Goal: Task Accomplishment & Management: Complete application form

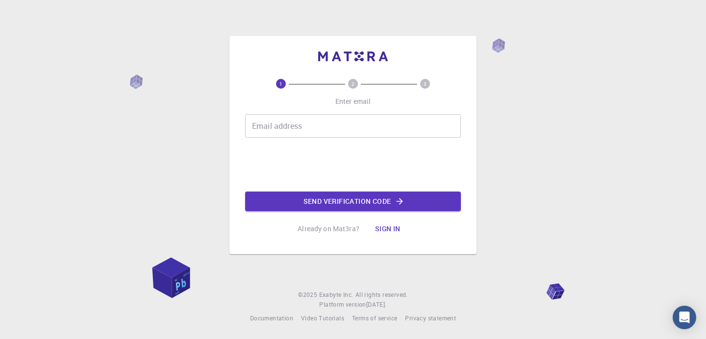
click at [326, 133] on input "Email address" at bounding box center [353, 126] width 216 height 24
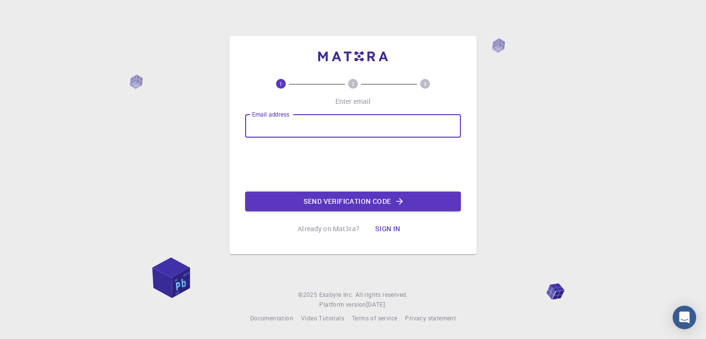
type input "mail2shwetameena@nitkkr.ac.in"
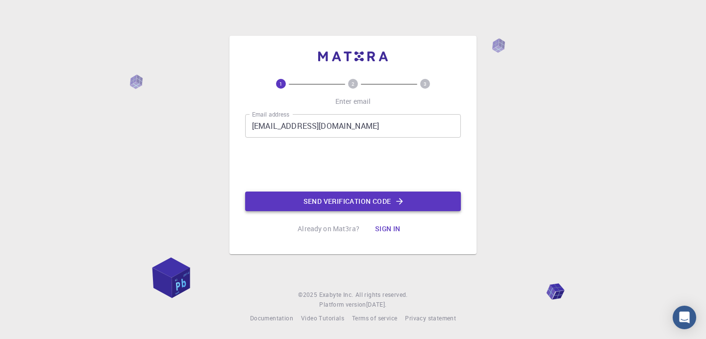
click at [356, 199] on button "Send verification code" at bounding box center [353, 202] width 216 height 20
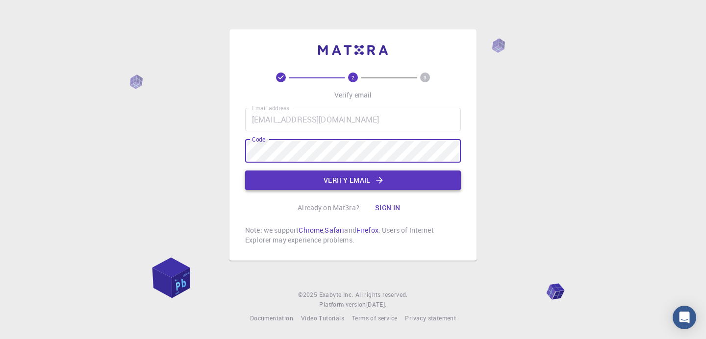
click at [274, 180] on button "Verify email" at bounding box center [353, 181] width 216 height 20
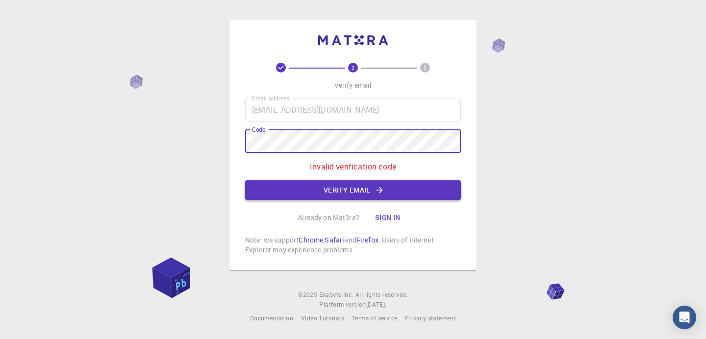
click at [356, 190] on button "Verify email" at bounding box center [353, 190] width 216 height 20
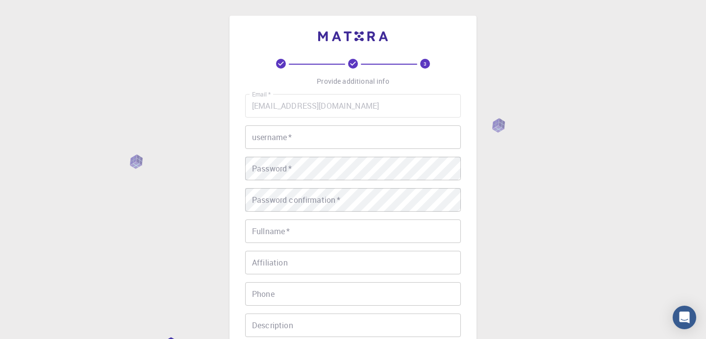
click at [312, 144] on input "username   *" at bounding box center [353, 137] width 216 height 24
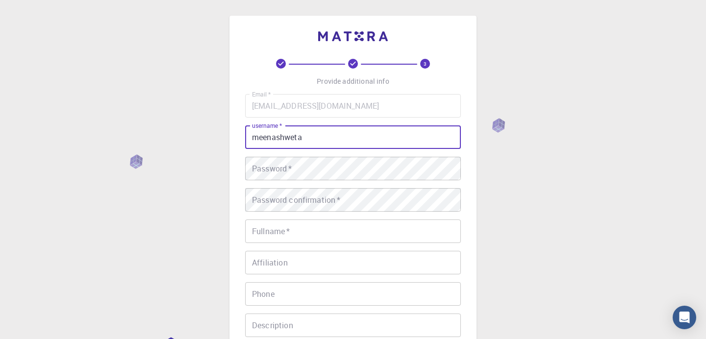
type input "meenashweta"
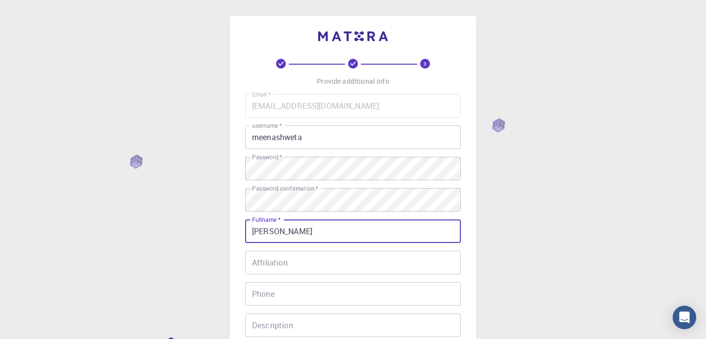
type input "Shweta Meena"
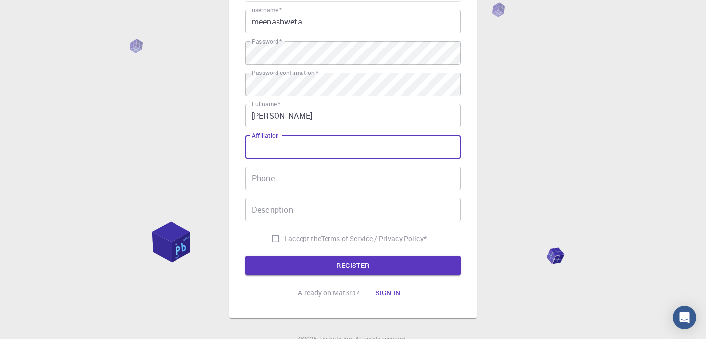
scroll to position [118, 0]
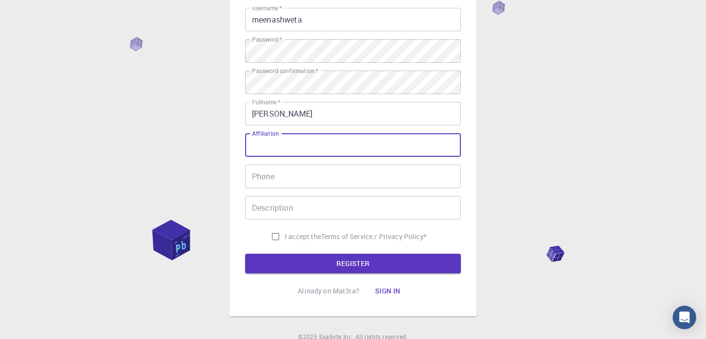
click at [270, 236] on input "I accept the Terms of Service / Privacy Policy *" at bounding box center [275, 236] width 19 height 19
checkbox input "true"
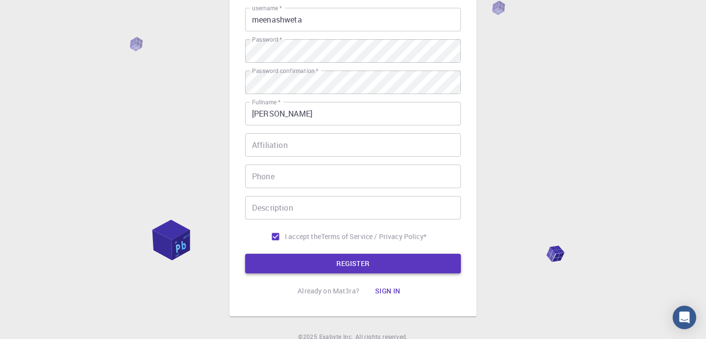
click at [344, 264] on button "REGISTER" at bounding box center [353, 264] width 216 height 20
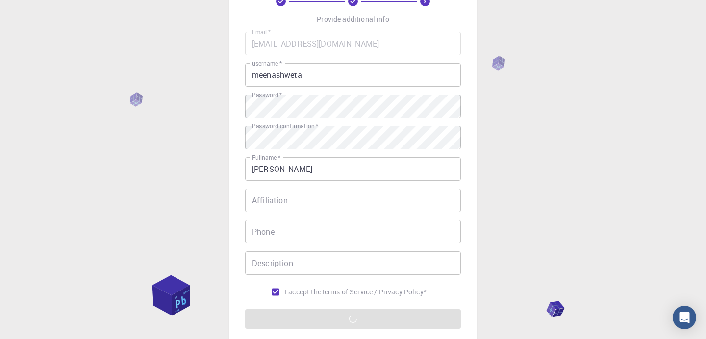
scroll to position [0, 0]
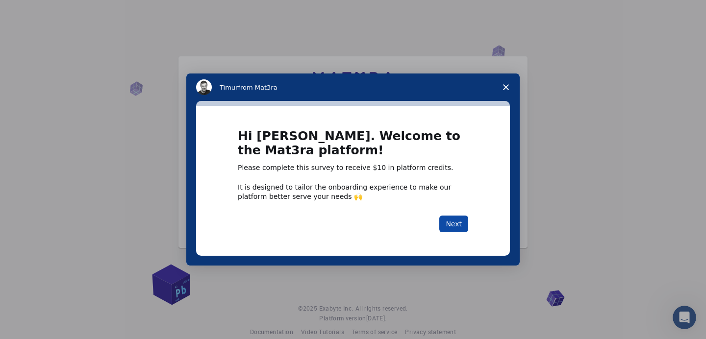
click at [459, 222] on button "Next" at bounding box center [453, 224] width 29 height 17
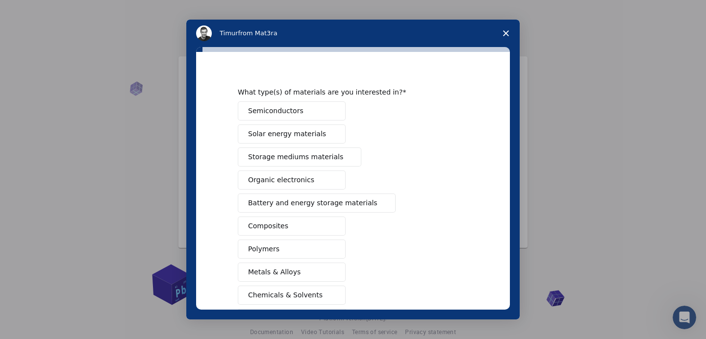
scroll to position [19, 0]
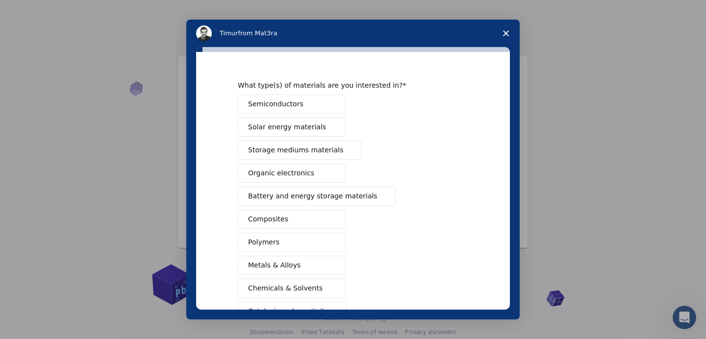
click at [290, 103] on span "Semiconductors" at bounding box center [275, 104] width 55 height 10
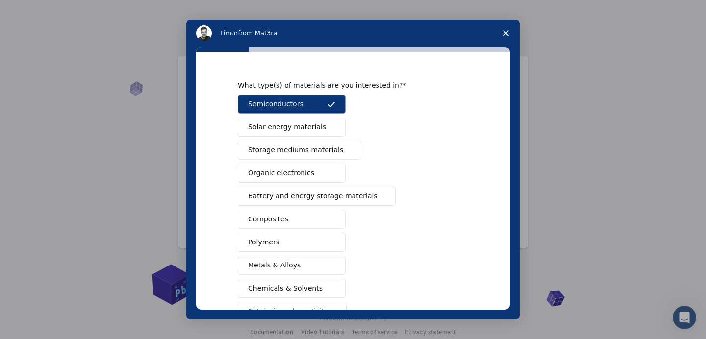
click at [292, 122] on span "Solar energy materials" at bounding box center [287, 127] width 78 height 10
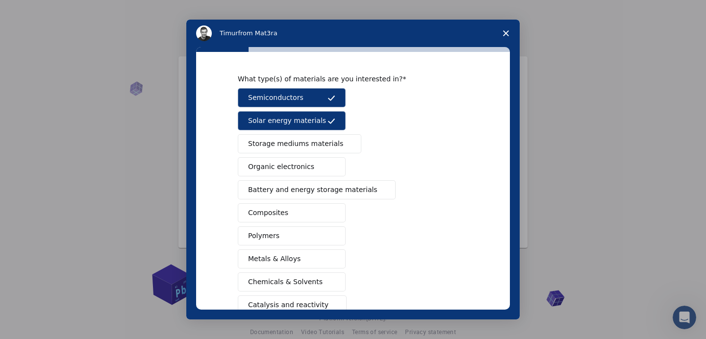
scroll to position [27, 0]
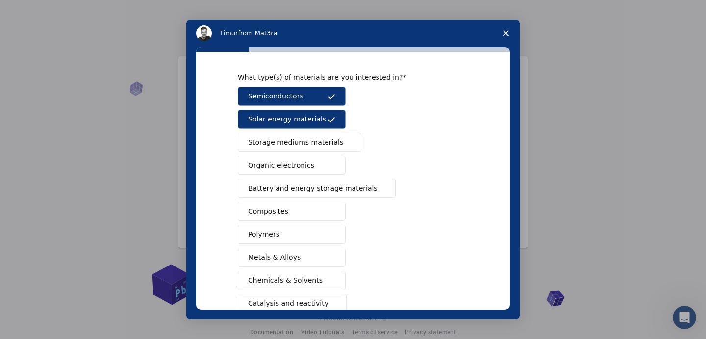
click at [310, 136] on button "Storage mediums materials" at bounding box center [299, 142] width 123 height 19
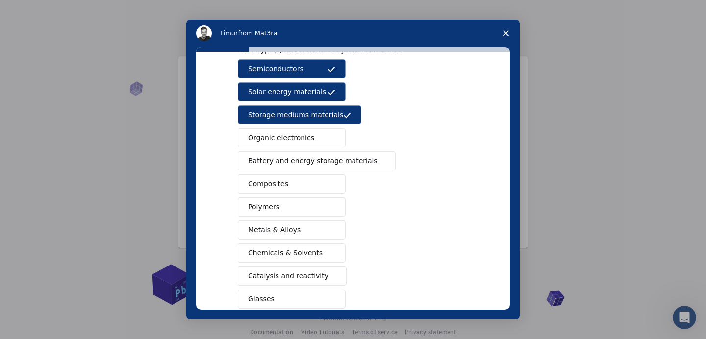
scroll to position [55, 0]
click at [312, 162] on span "Battery and energy storage materials" at bounding box center [312, 160] width 129 height 10
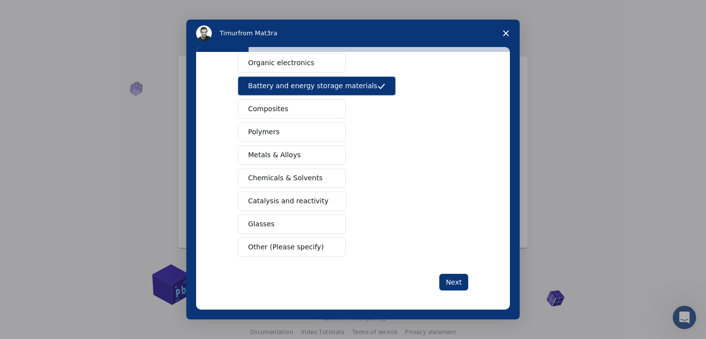
scroll to position [134, 0]
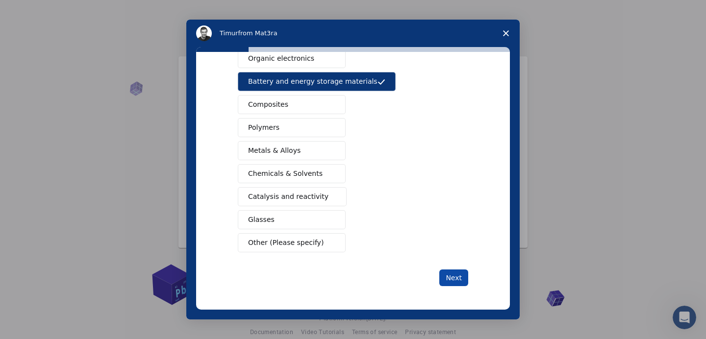
click at [456, 278] on button "Next" at bounding box center [453, 277] width 29 height 17
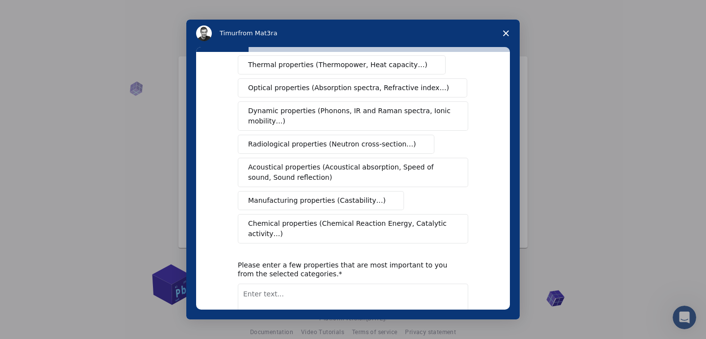
scroll to position [0, 0]
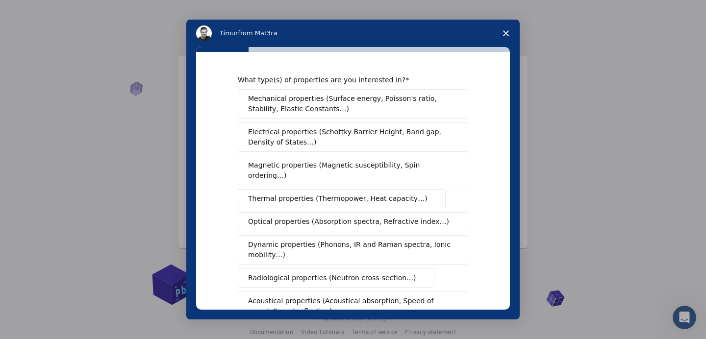
click at [380, 138] on span "Electrical properties (Schottky Barrier Height, Band gap, Density of States…)" at bounding box center [350, 137] width 204 height 21
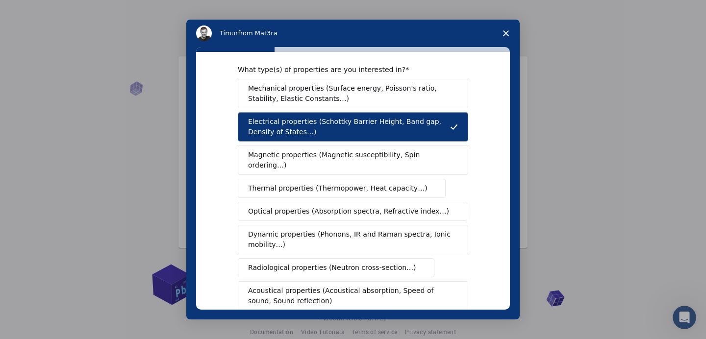
scroll to position [12, 0]
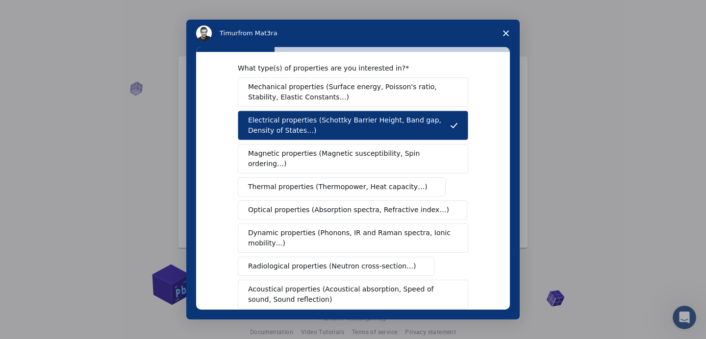
click at [380, 151] on span "Magnetic properties (Magnetic susceptibility, Spin ordering…)" at bounding box center [349, 158] width 202 height 21
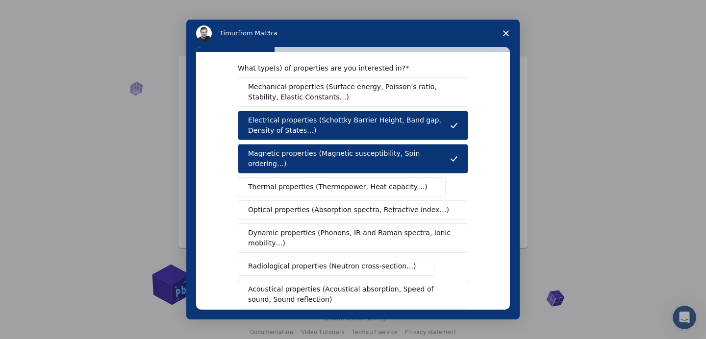
click at [367, 182] on span "Thermal properties (Thermopower, Heat capacity…)" at bounding box center [337, 187] width 179 height 10
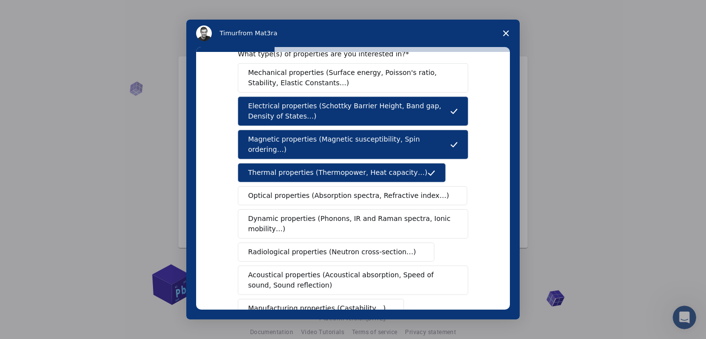
scroll to position [29, 0]
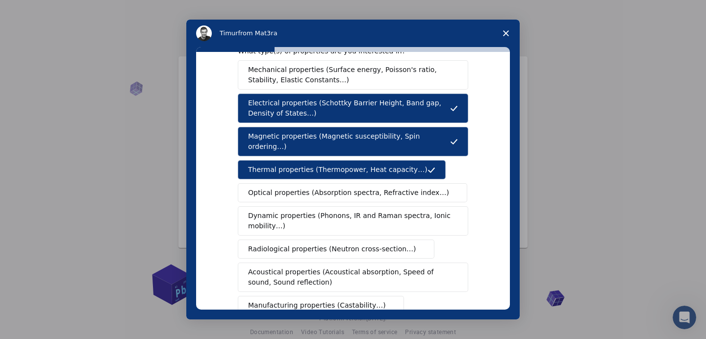
click at [361, 188] on span "Optical properties (Absorption spectra, Refractive index…)" at bounding box center [348, 193] width 201 height 10
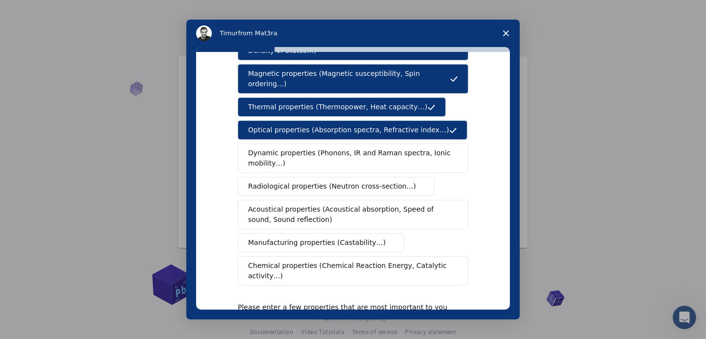
scroll to position [92, 0]
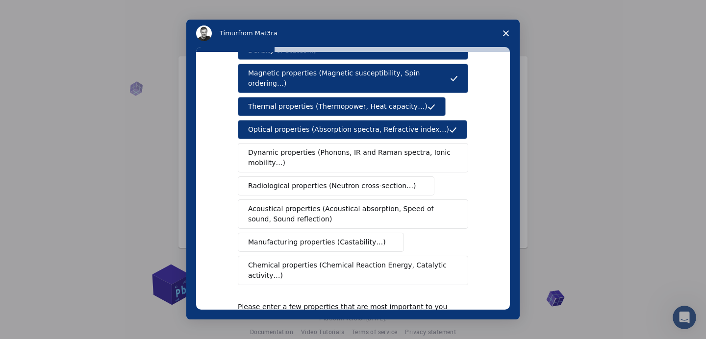
click at [327, 147] on span "Dynamic properties (Phonons, IR and Raman spectra, Ionic mobility…)" at bounding box center [349, 157] width 203 height 21
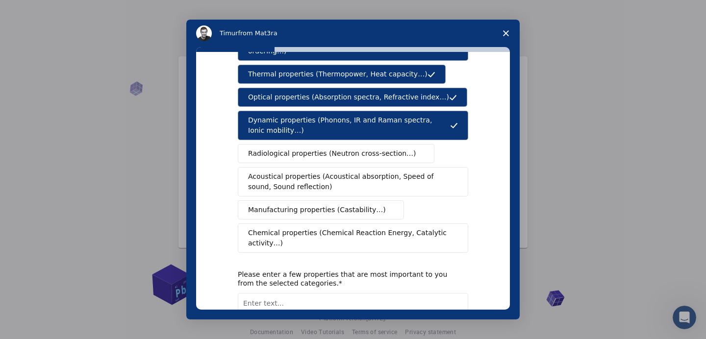
scroll to position [195, 0]
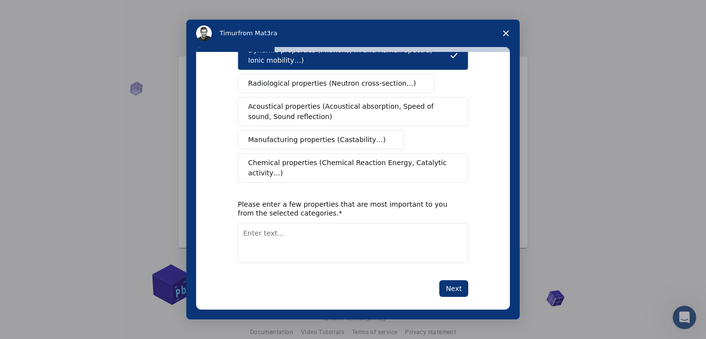
click at [348, 158] on span "Chemical properties (Chemical Reaction Energy, Catalytic activity…)" at bounding box center [349, 168] width 203 height 21
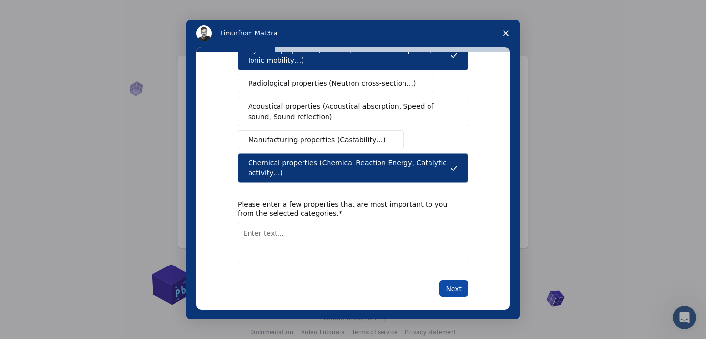
click at [452, 280] on button "Next" at bounding box center [453, 288] width 29 height 17
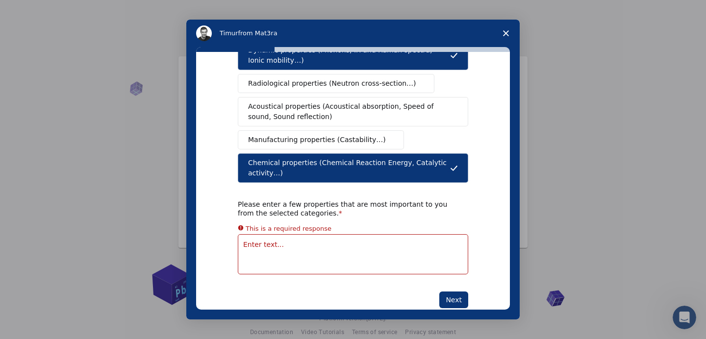
click at [344, 247] on textarea "Enter text..." at bounding box center [353, 254] width 230 height 40
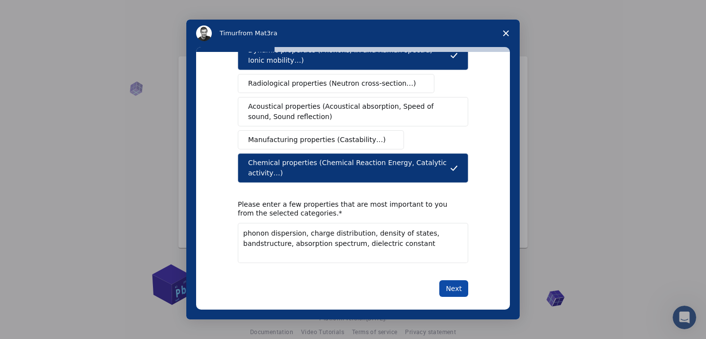
type textarea "phonon dispersion, charge distribution, density of states, bandstructure, absor…"
click at [455, 280] on button "Next" at bounding box center [453, 288] width 29 height 17
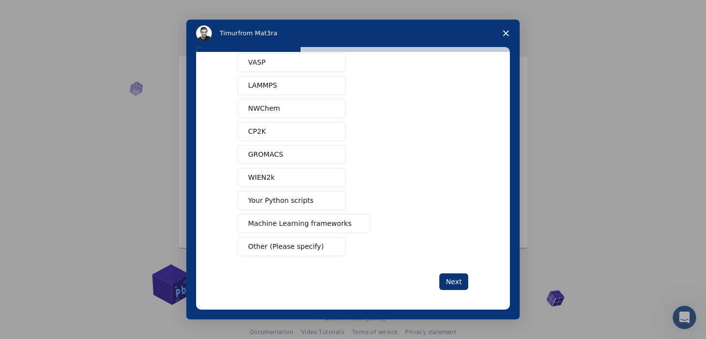
scroll to position [63, 0]
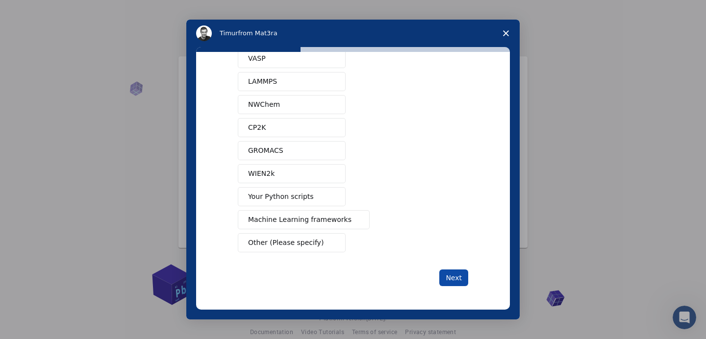
click at [452, 277] on button "Next" at bounding box center [453, 277] width 29 height 17
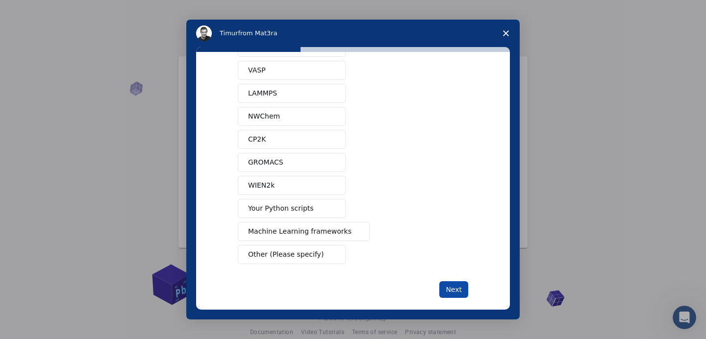
scroll to position [24, 0]
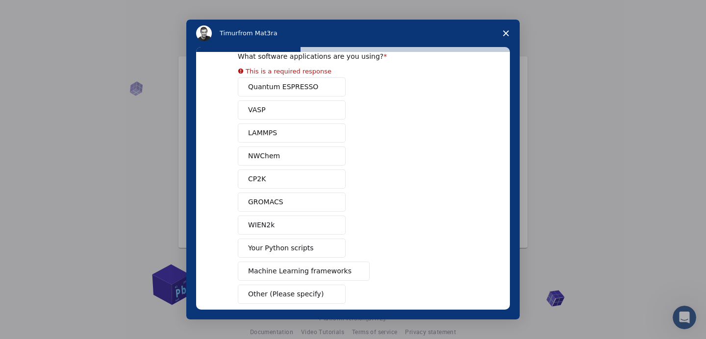
click at [303, 292] on div "What software applications are you using? This is a required response Quantum E…" at bounding box center [353, 195] width 230 height 286
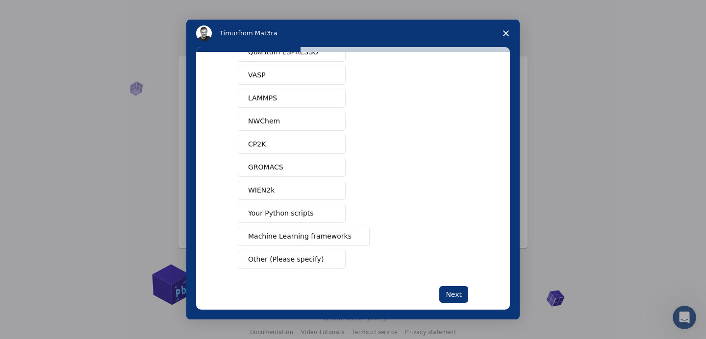
scroll to position [63, 0]
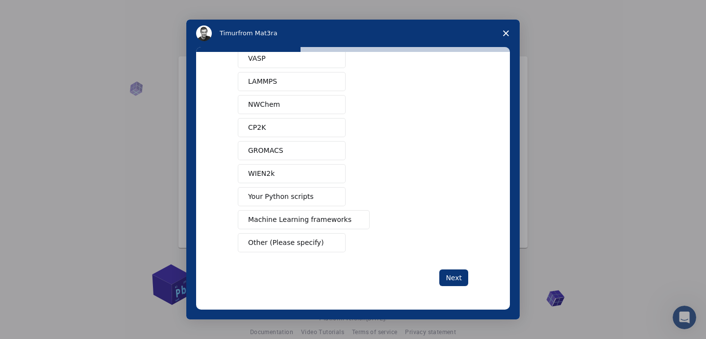
click at [303, 243] on span "Other (Please specify)" at bounding box center [285, 243] width 75 height 10
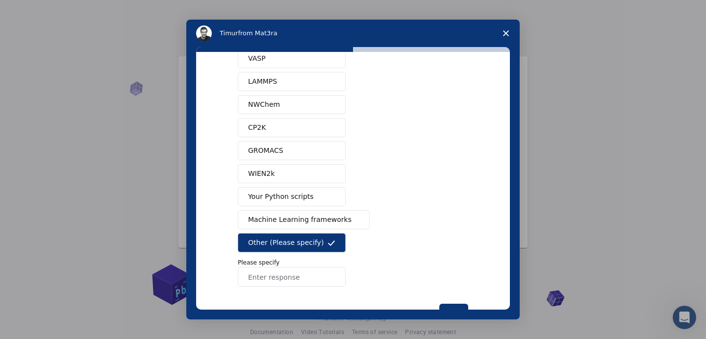
click at [294, 274] on input "Enter response" at bounding box center [292, 277] width 108 height 20
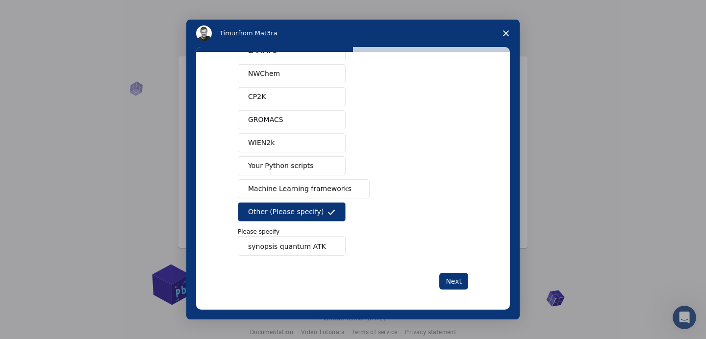
scroll to position [98, 0]
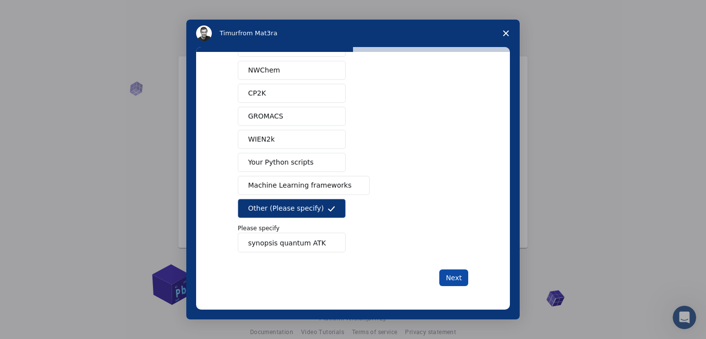
type input "synopsis quantum ATK"
click at [451, 276] on button "Next" at bounding box center [453, 277] width 29 height 17
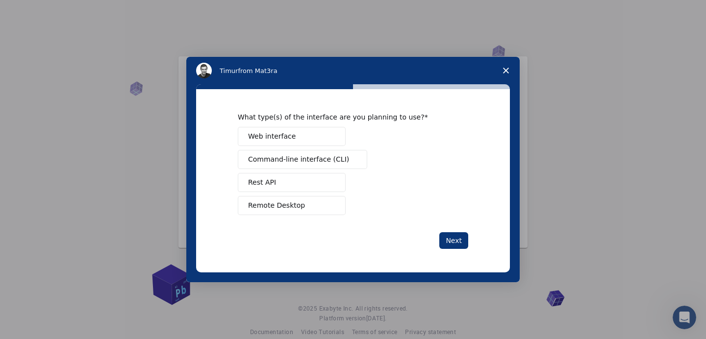
click at [307, 202] on button "Remote Desktop" at bounding box center [292, 205] width 108 height 19
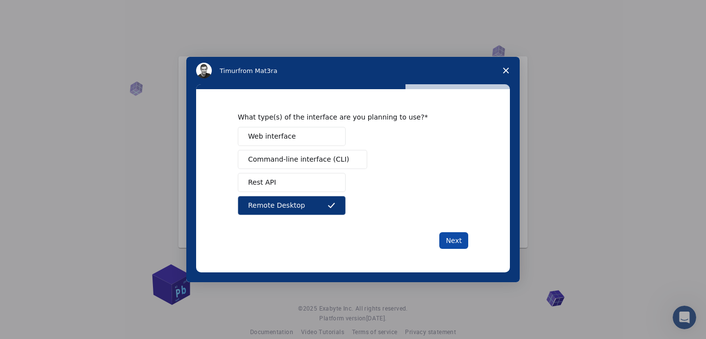
click at [454, 238] on button "Next" at bounding box center [453, 240] width 29 height 17
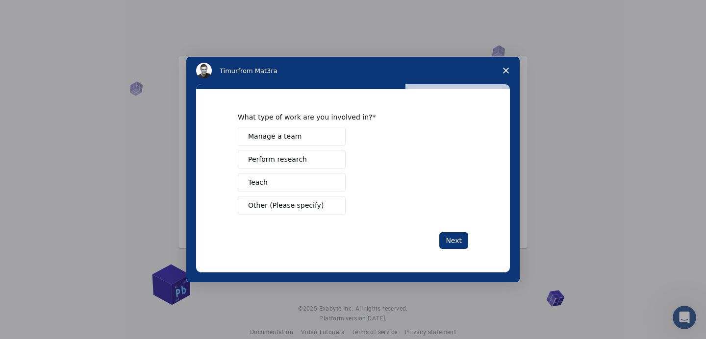
click at [298, 155] on span "Perform research" at bounding box center [277, 159] width 59 height 10
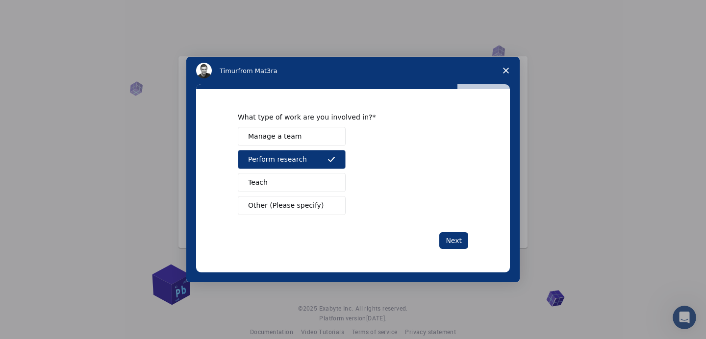
click at [284, 185] on button "Teach" at bounding box center [292, 182] width 108 height 19
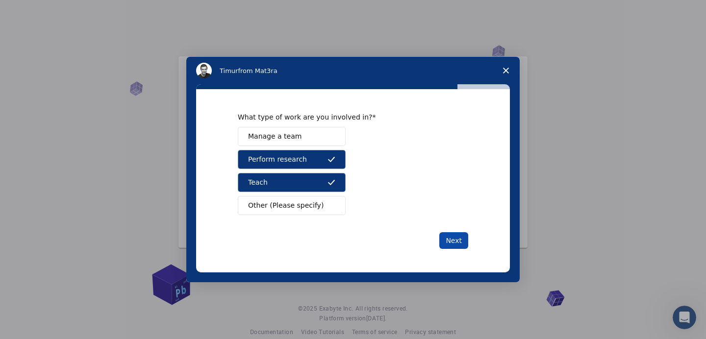
click at [455, 237] on button "Next" at bounding box center [453, 240] width 29 height 17
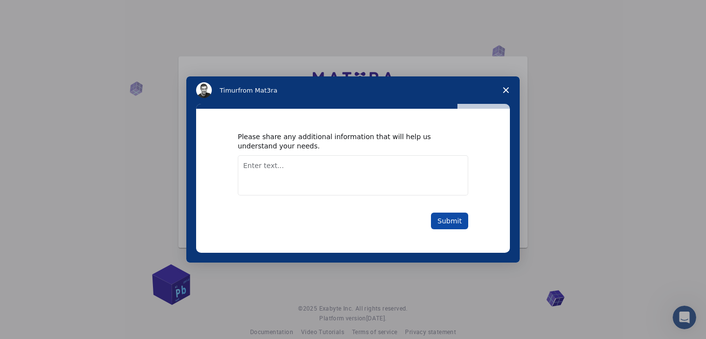
click at [448, 218] on button "Submit" at bounding box center [449, 221] width 37 height 17
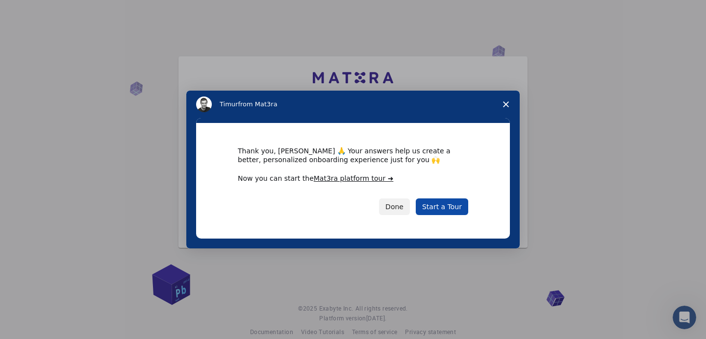
click at [444, 202] on link "Start a Tour" at bounding box center [441, 206] width 52 height 17
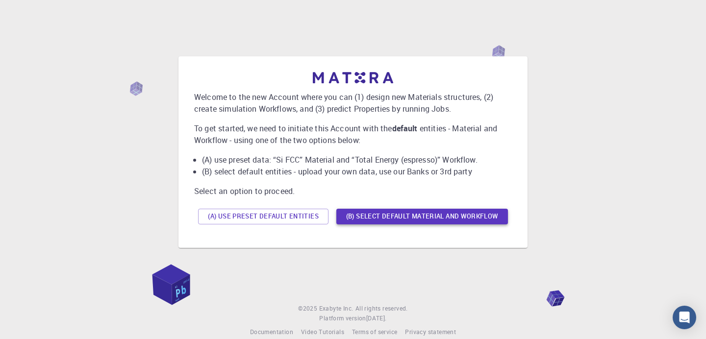
click at [430, 217] on button "(B) Select default material and workflow" at bounding box center [421, 217] width 171 height 16
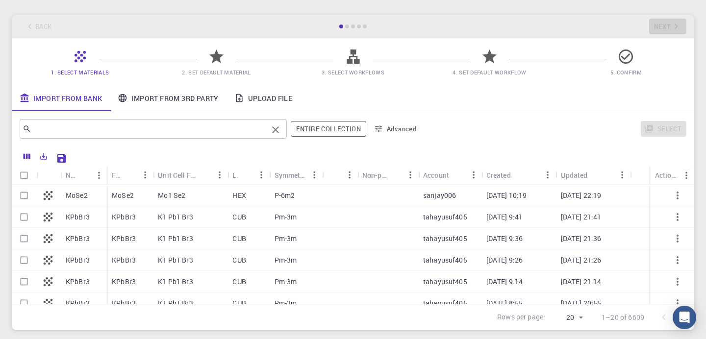
click at [159, 126] on input "text" at bounding box center [149, 129] width 236 height 14
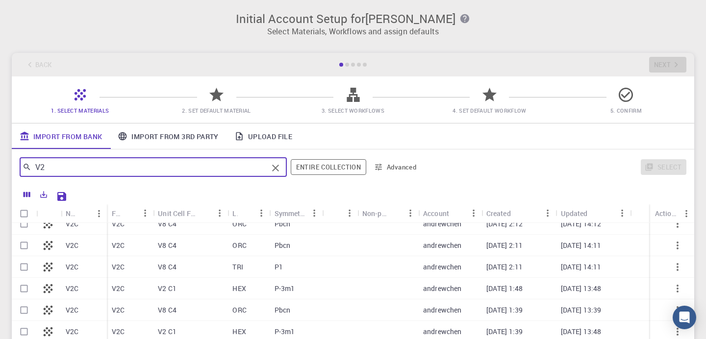
type input "V"
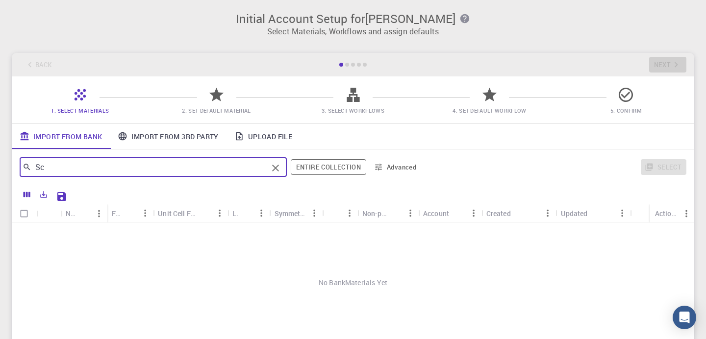
type input "S"
type input "Ti2C"
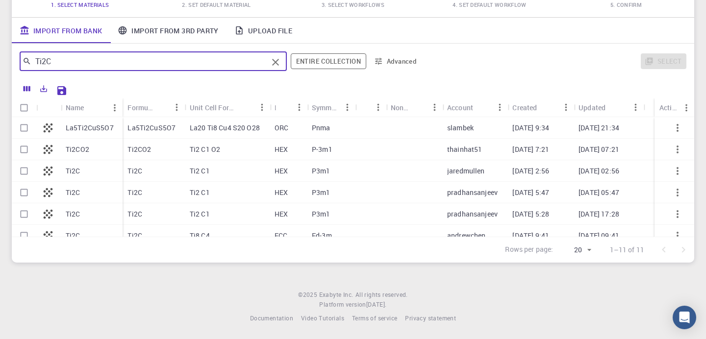
click at [278, 59] on icon "Clear" at bounding box center [275, 62] width 7 height 7
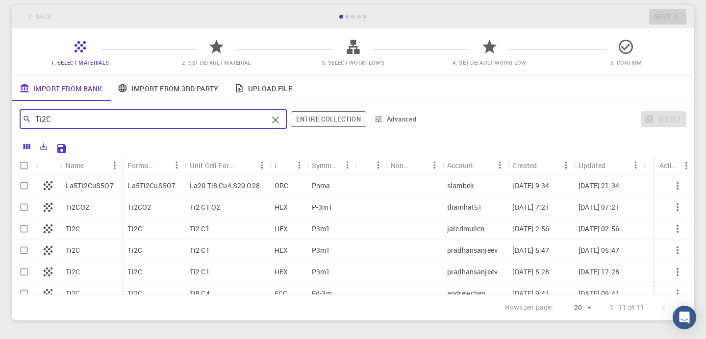
scroll to position [53, 0]
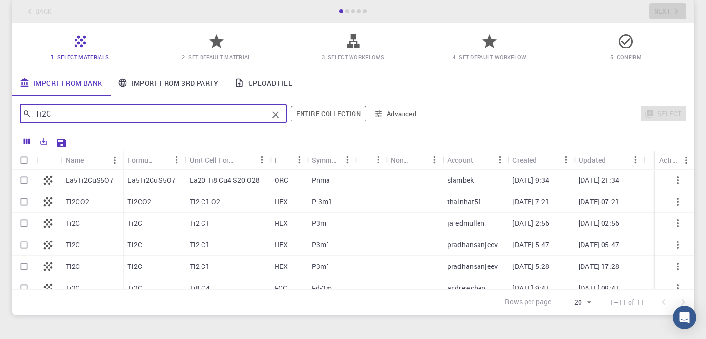
type input "Ti2C"
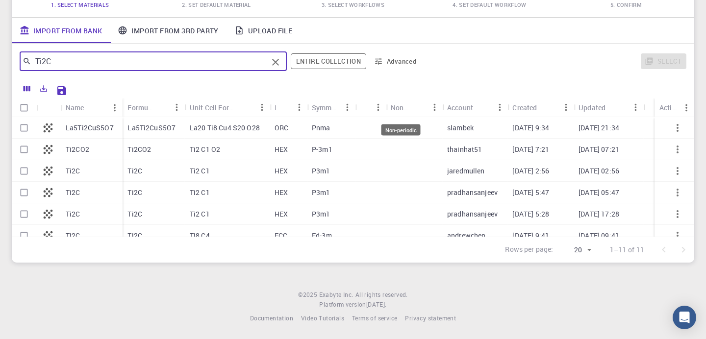
scroll to position [107, 0]
click at [20, 168] on input "Select row" at bounding box center [24, 171] width 19 height 19
checkbox input "true"
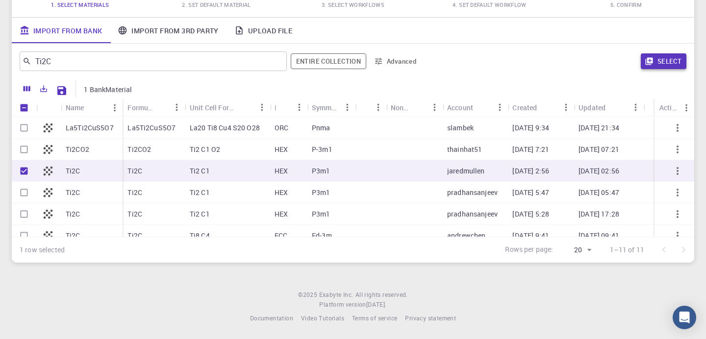
click at [662, 59] on button "Select" at bounding box center [663, 61] width 46 height 16
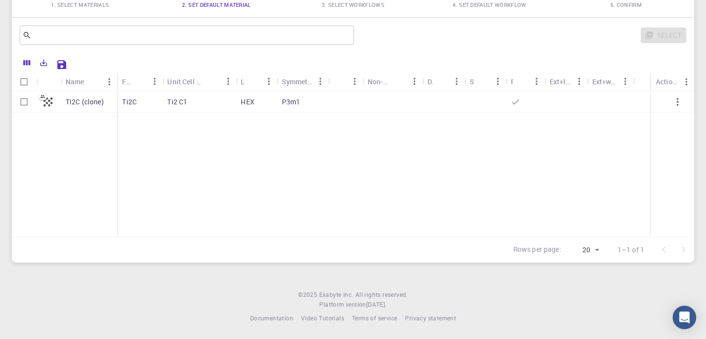
click at [681, 99] on icon "button" at bounding box center [677, 102] width 12 height 12
click at [42, 60] on icon "Export" at bounding box center [43, 62] width 9 height 9
click at [145, 164] on div "Ti2C (clone) Ti2C Ti2 C1 HEX P3m1" at bounding box center [353, 164] width 682 height 146
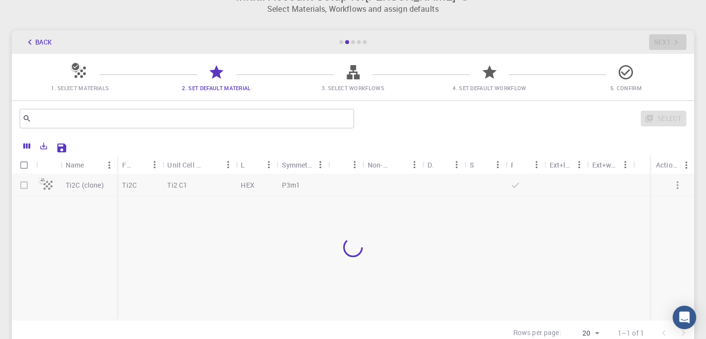
scroll to position [24, 0]
